Goal: Navigation & Orientation: Find specific page/section

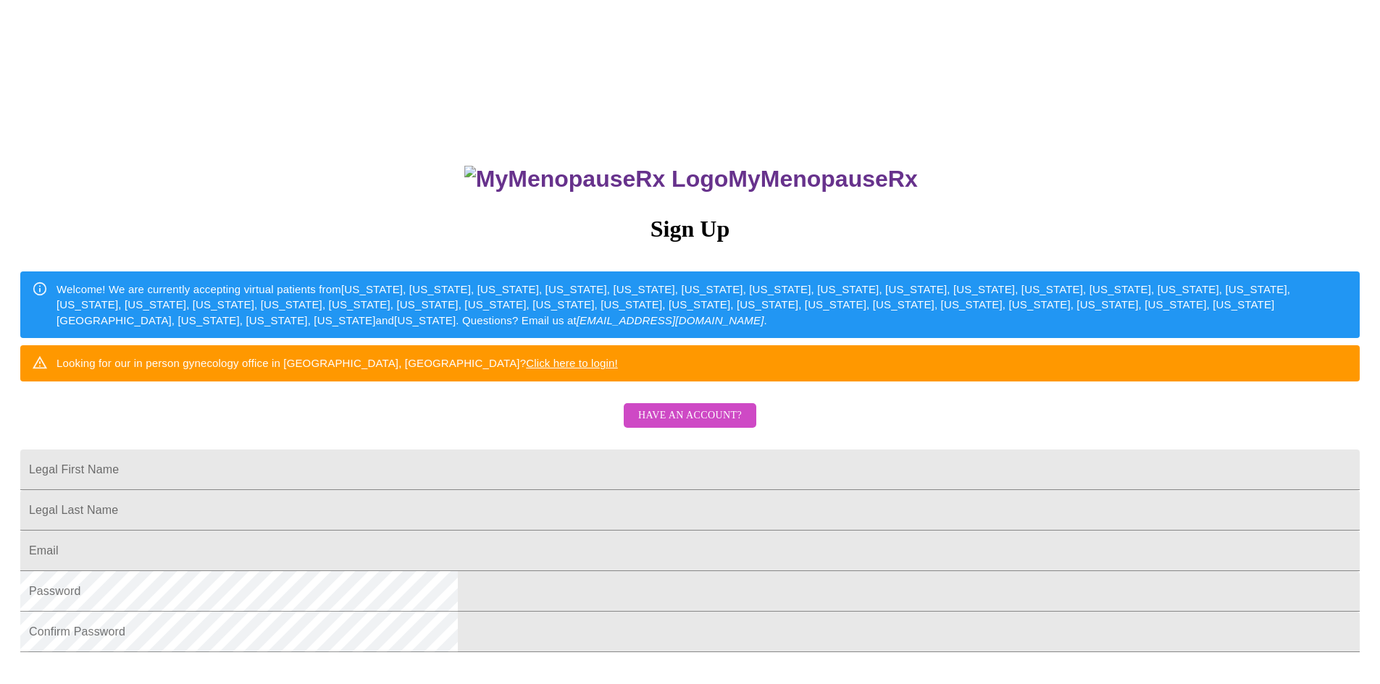
click at [683, 425] on span "Have an account?" at bounding box center [690, 416] width 104 height 18
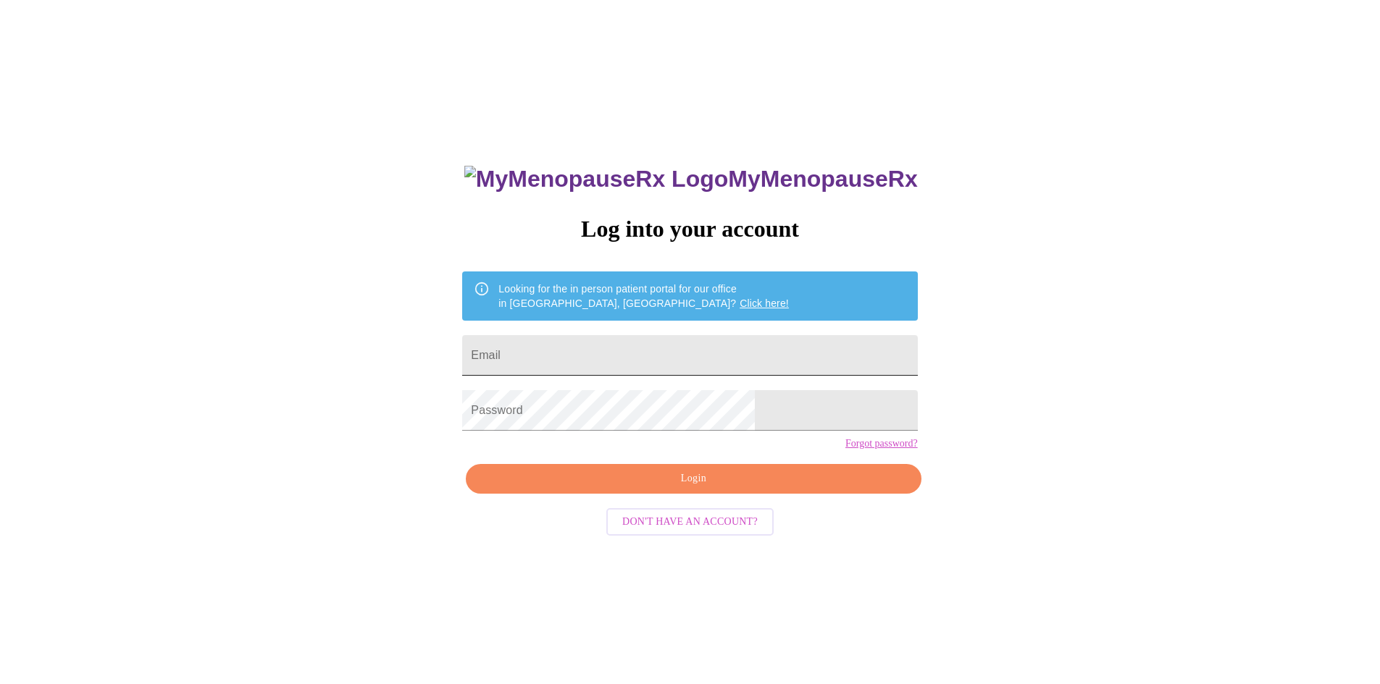
click at [571, 351] on input "Email" at bounding box center [689, 355] width 455 height 41
type input "[PERSON_NAME][EMAIL_ADDRESS][PERSON_NAME][PERSON_NAME][DOMAIN_NAME]"
click at [610, 488] on span "Login" at bounding box center [693, 479] width 422 height 18
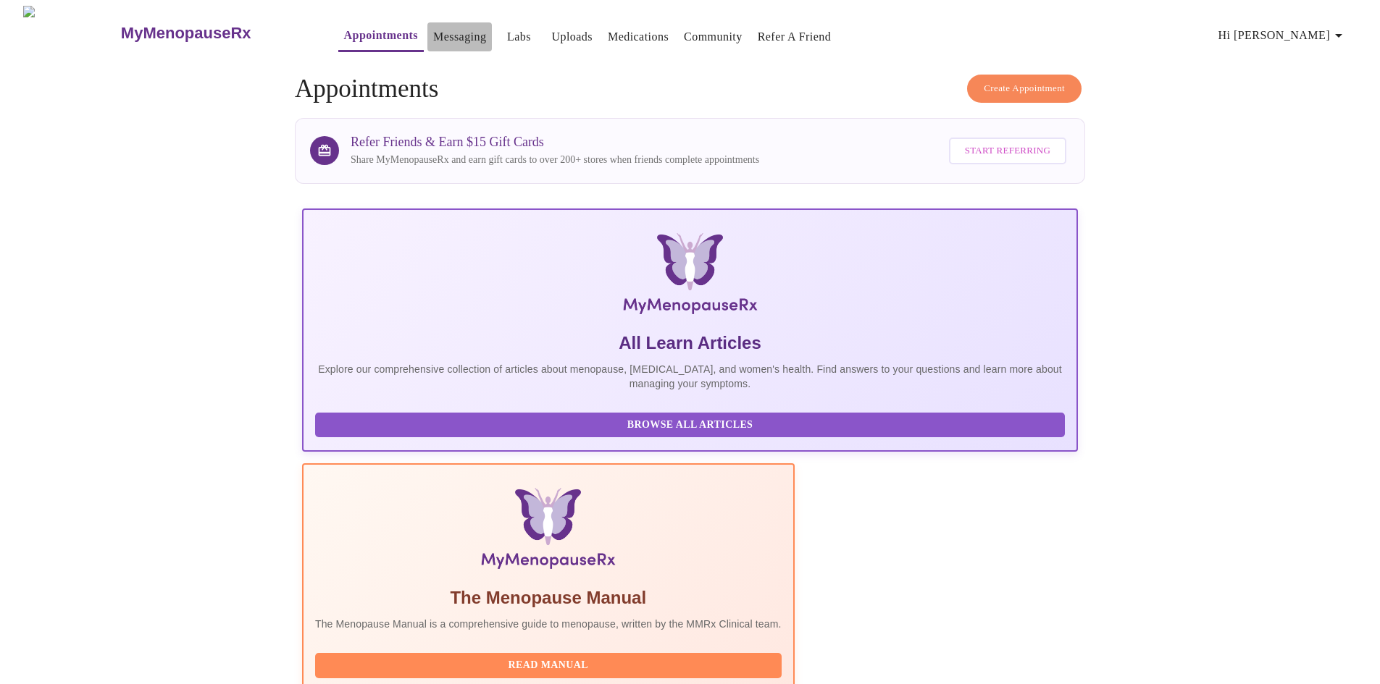
click at [433, 27] on link "Messaging" at bounding box center [459, 37] width 53 height 20
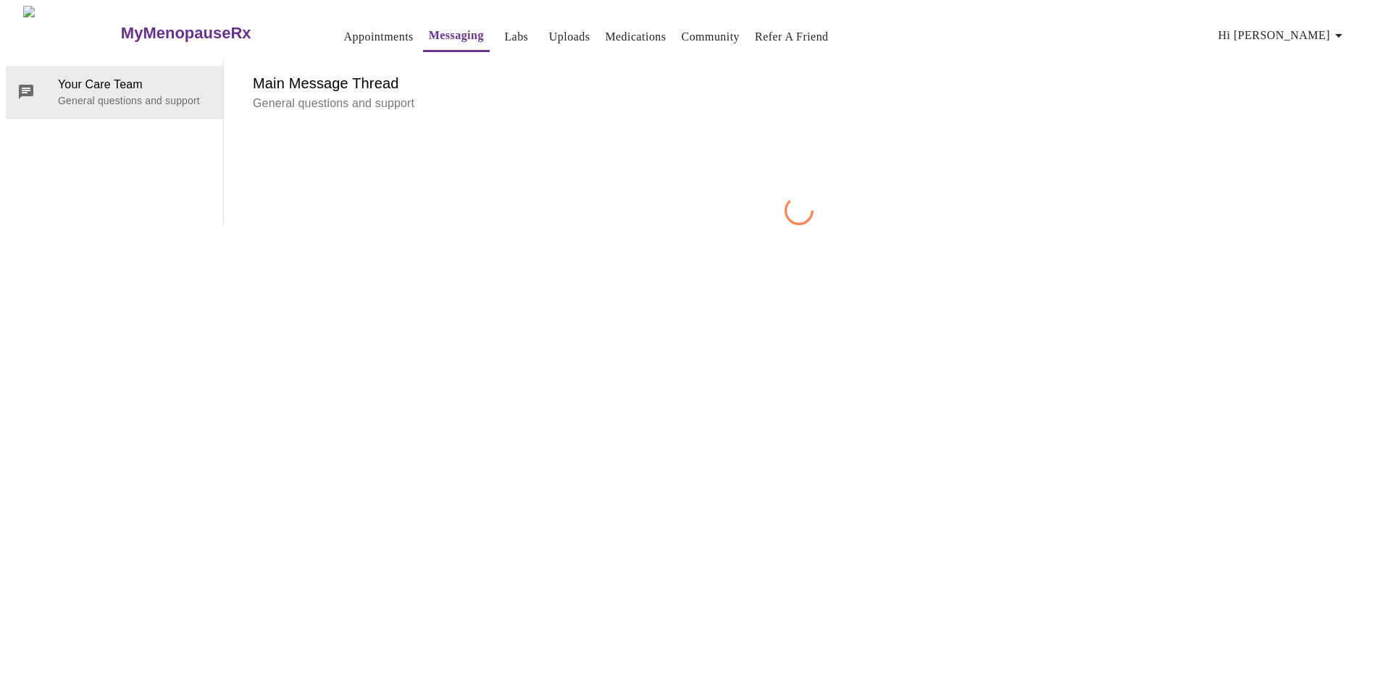
scroll to position [54, 0]
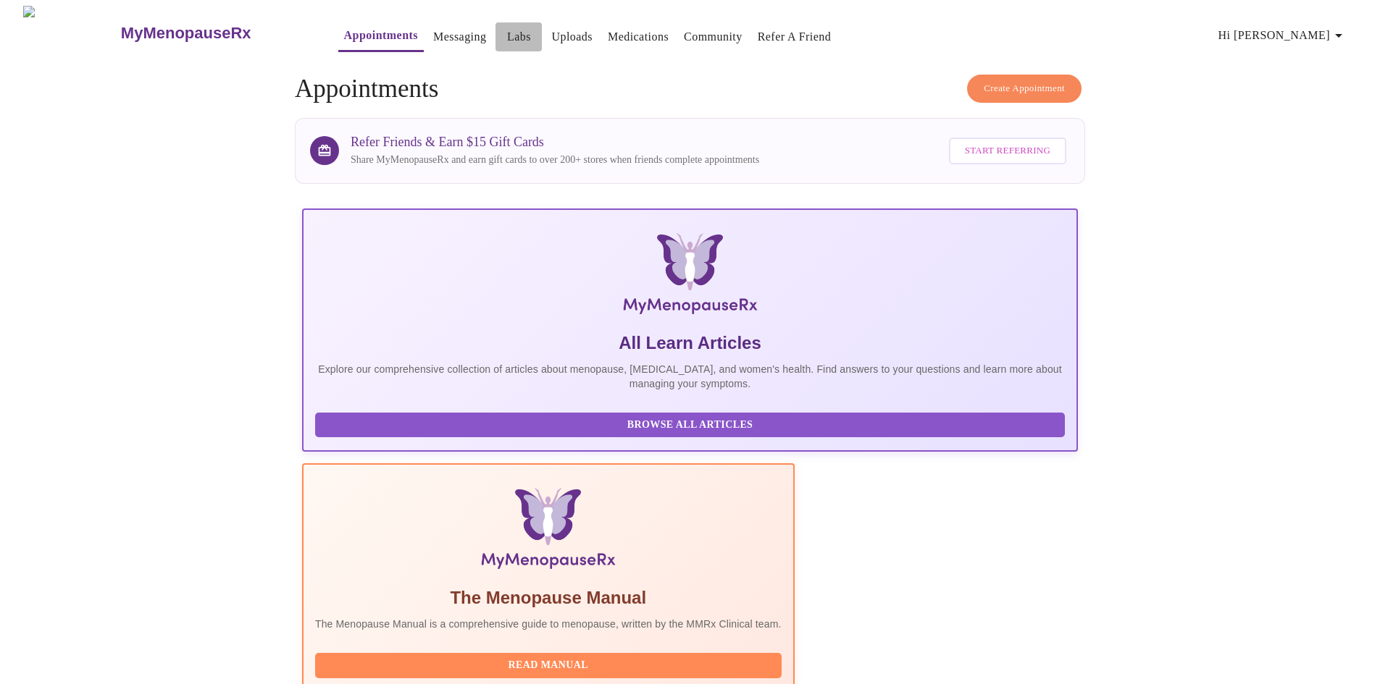
click at [507, 27] on link "Labs" at bounding box center [519, 37] width 24 height 20
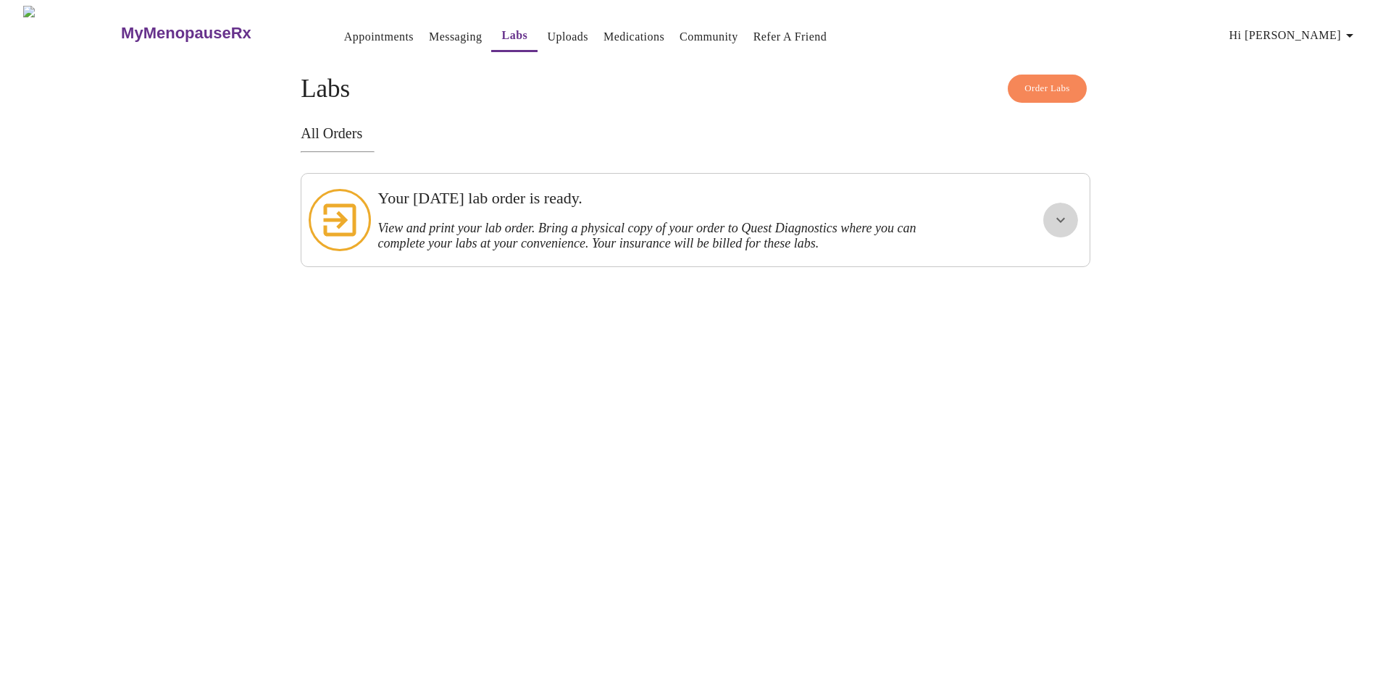
click at [1060, 218] on icon "show more" at bounding box center [1060, 220] width 9 height 5
